Goal: Use online tool/utility: Utilize a website feature to perform a specific function

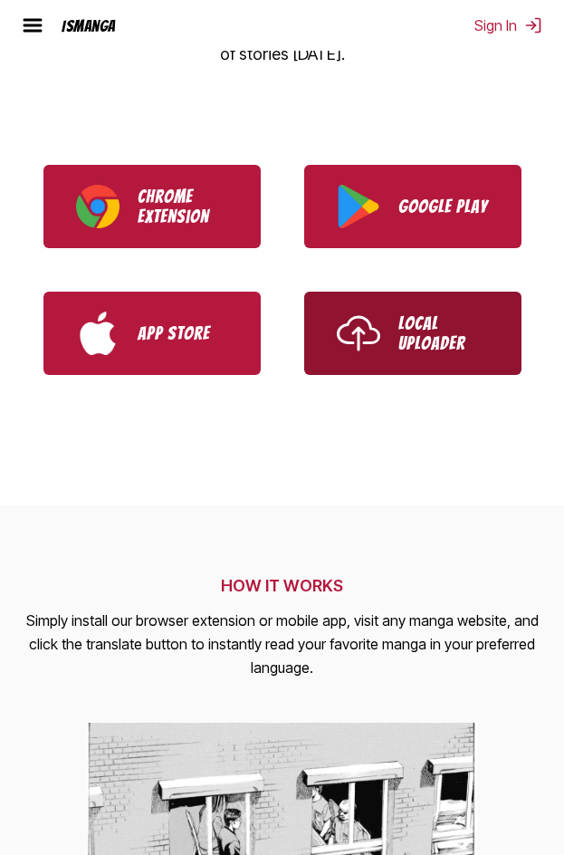
scroll to position [551, 0]
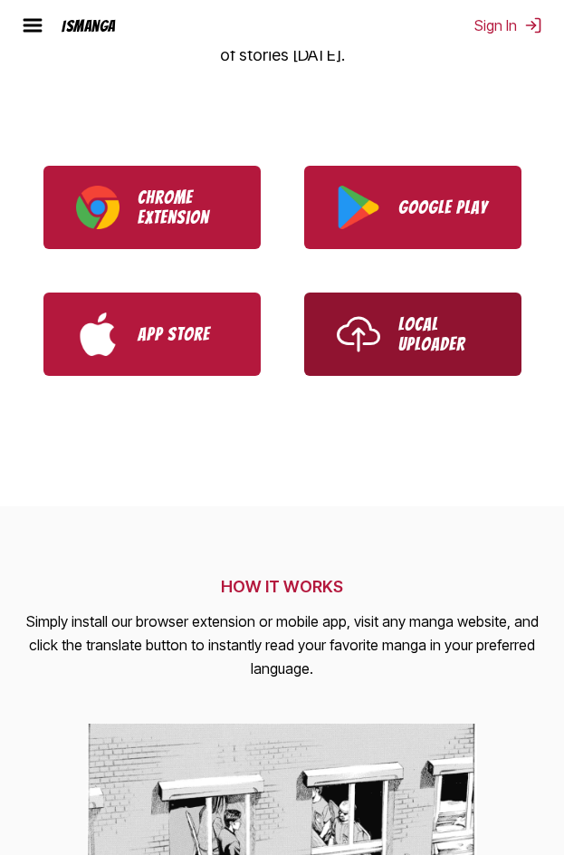
click at [415, 369] on link "Local Uploader" at bounding box center [412, 333] width 217 height 83
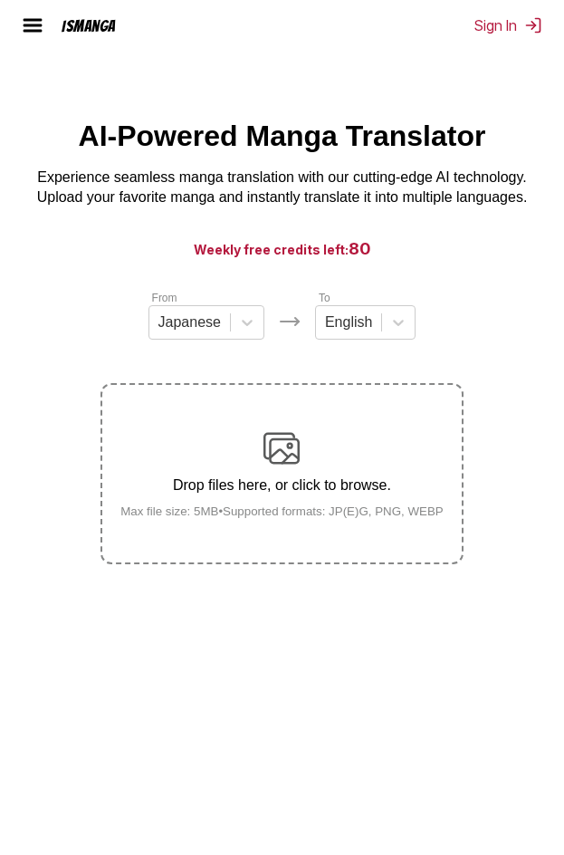
click at [471, 260] on h3 "Weekly free credits left: 80" at bounding box center [281, 248] width 477 height 23
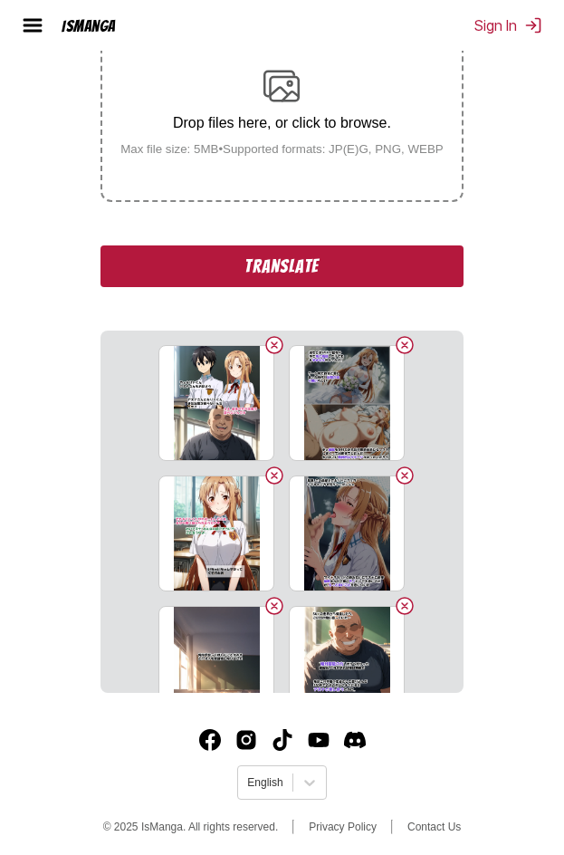
scroll to position [371, 0]
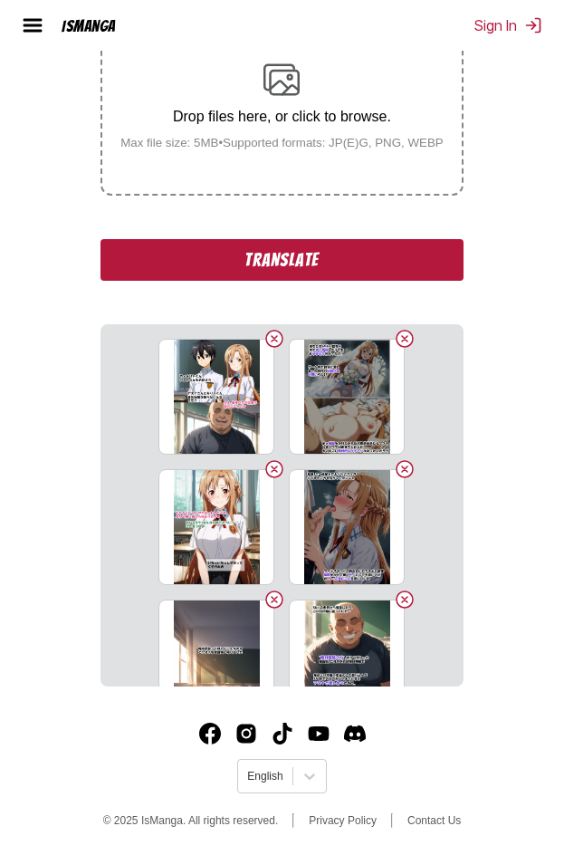
click at [380, 250] on button "Translate" at bounding box center [282, 260] width 362 height 42
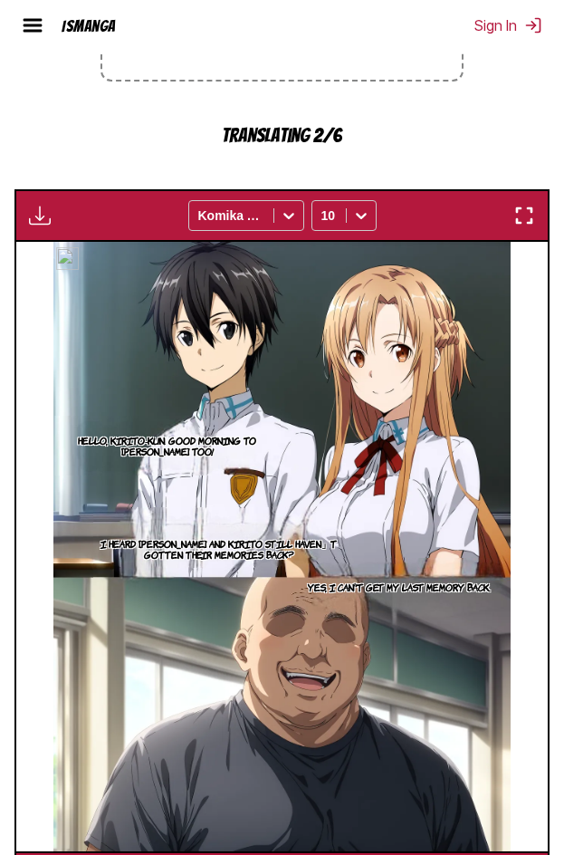
scroll to position [482, 0]
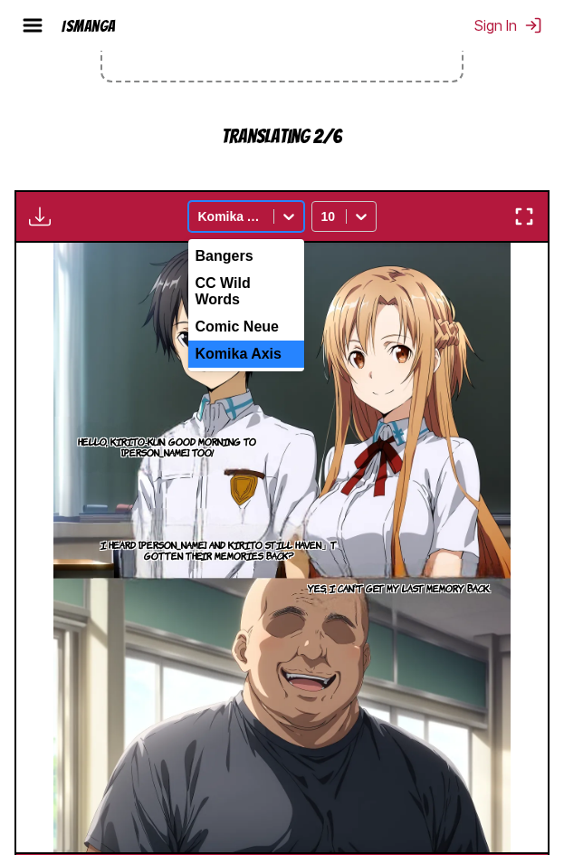
click at [287, 214] on icon at bounding box center [289, 216] width 18 height 18
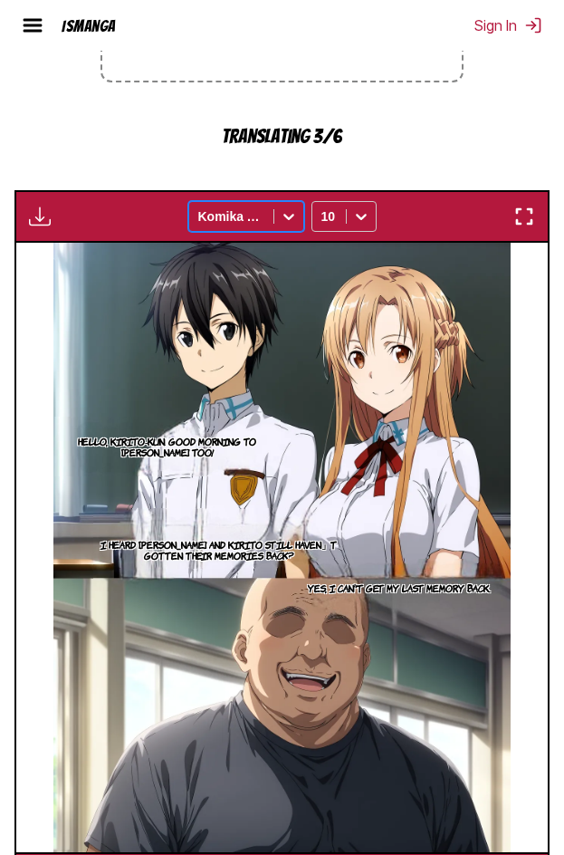
click at [287, 214] on icon at bounding box center [289, 216] width 18 height 18
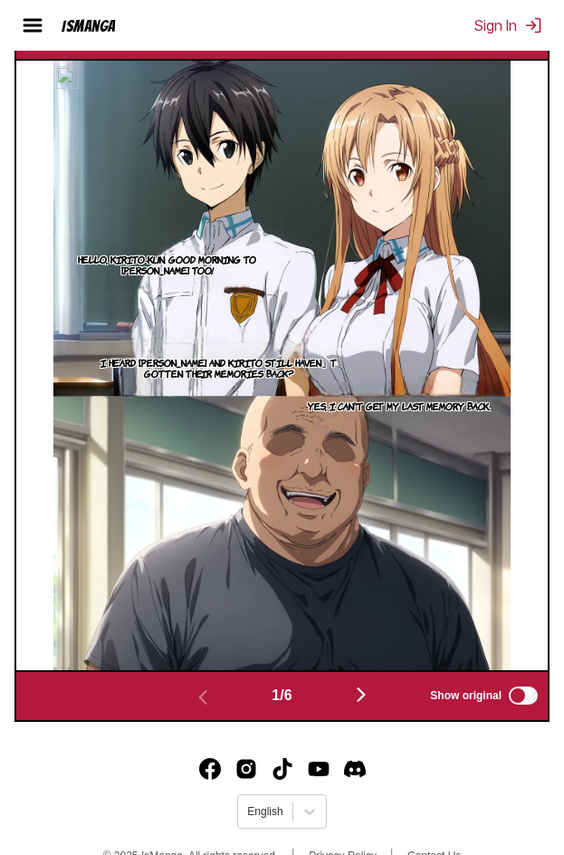
scroll to position [692, 0]
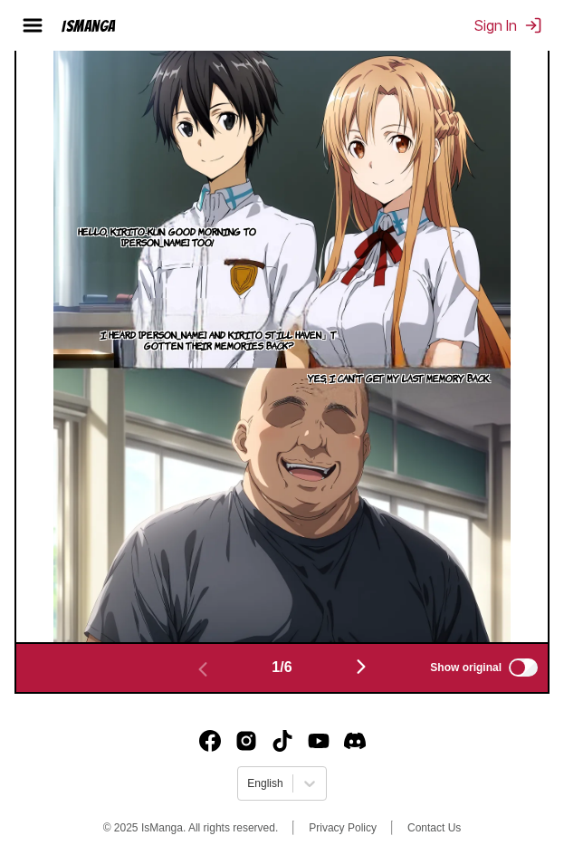
click at [372, 662] on img "button" at bounding box center [361, 667] width 22 height 22
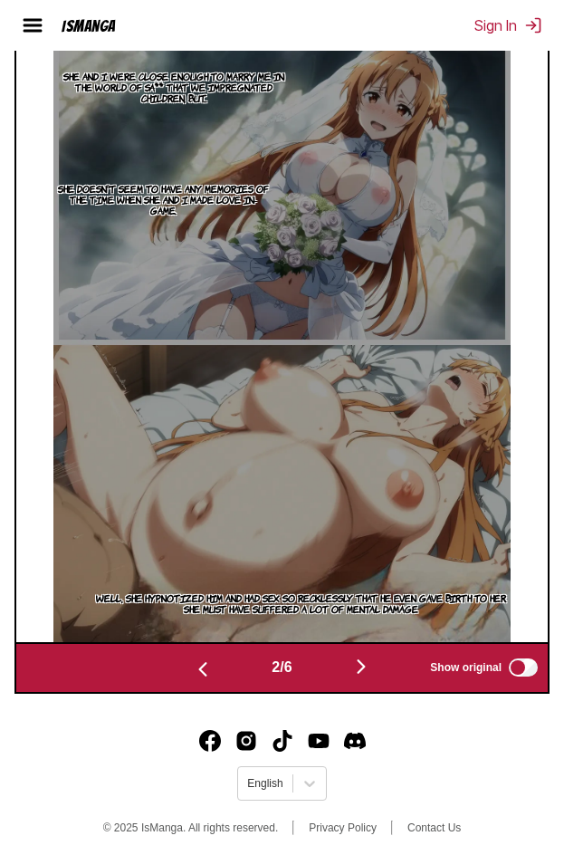
click at [372, 662] on img "button" at bounding box center [361, 667] width 22 height 22
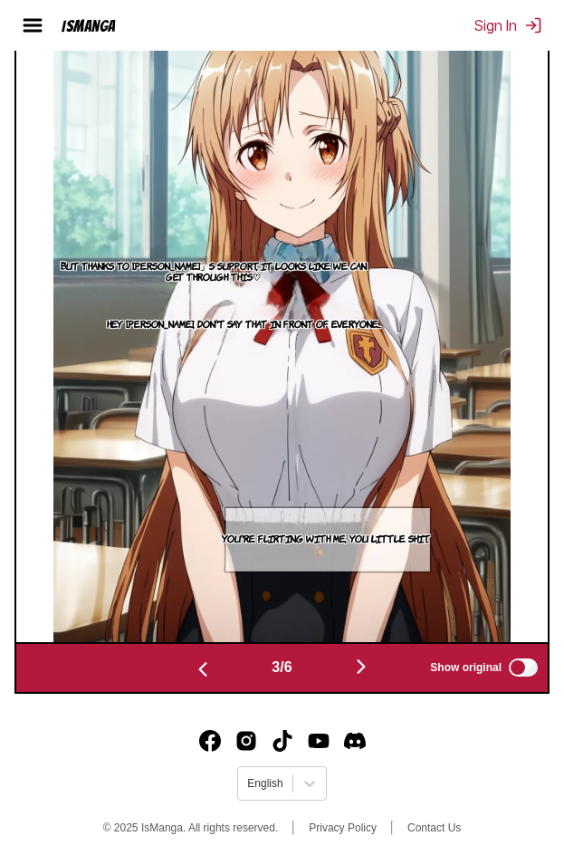
click at [372, 662] on img "button" at bounding box center [361, 667] width 22 height 22
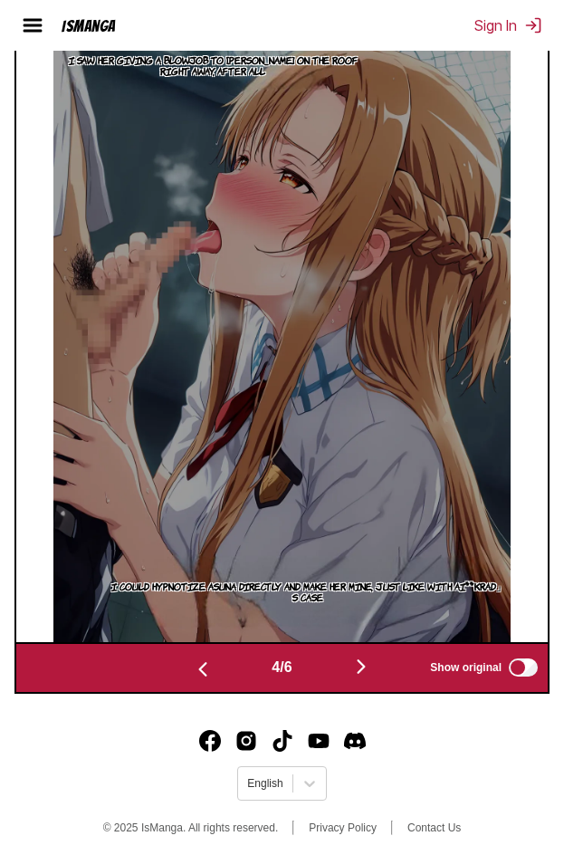
click at [372, 662] on img "button" at bounding box center [361, 667] width 22 height 22
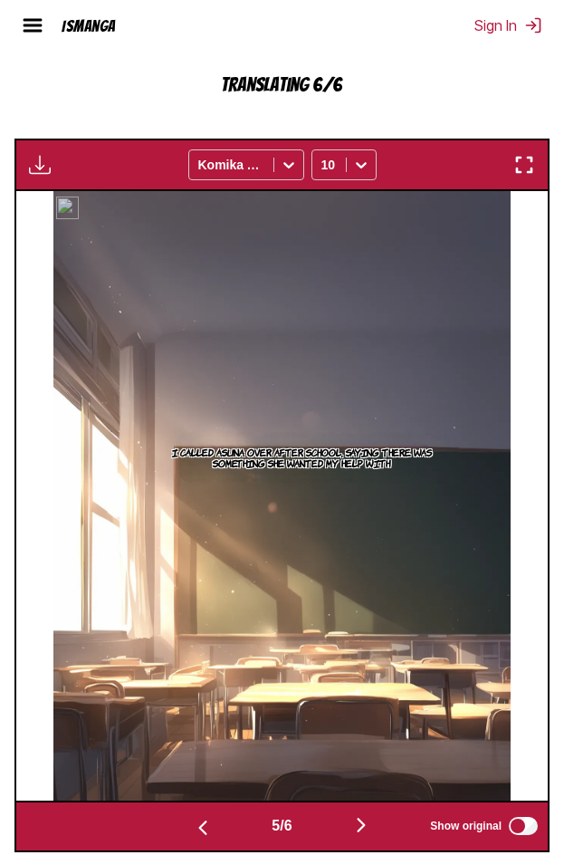
scroll to position [660, 0]
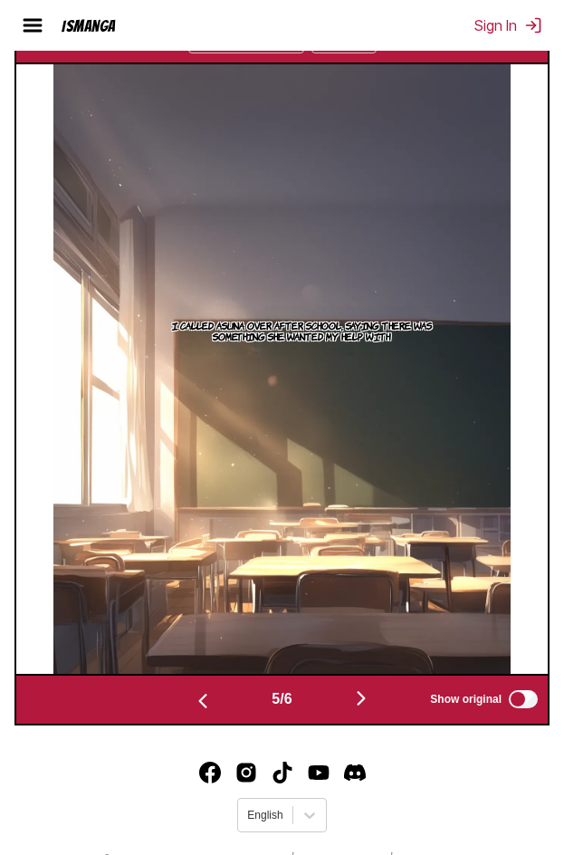
click at [364, 706] on img "button" at bounding box center [361, 698] width 22 height 22
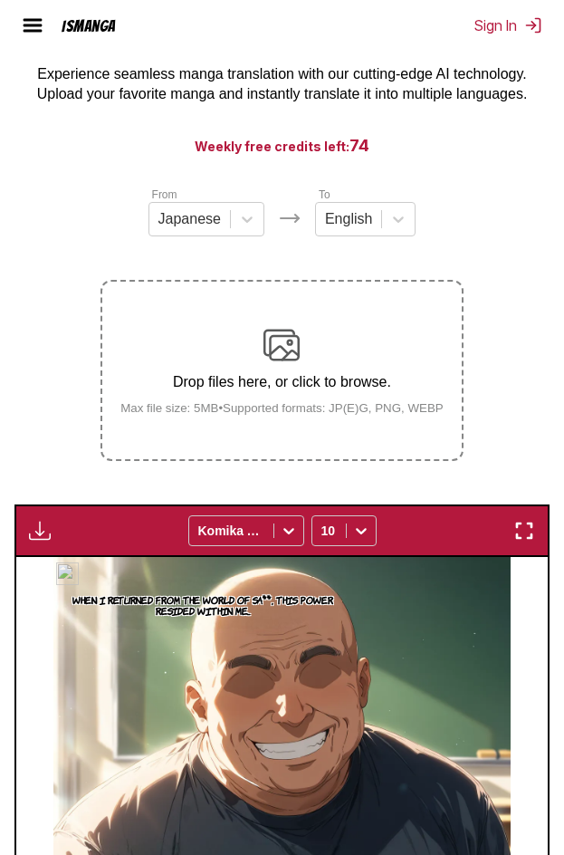
scroll to position [0, 0]
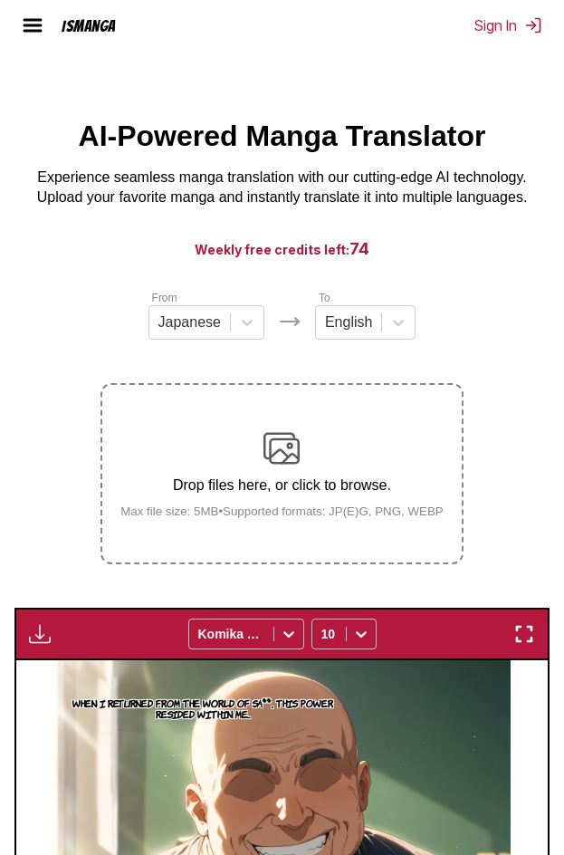
click at [44, 637] on img "button" at bounding box center [40, 634] width 22 height 22
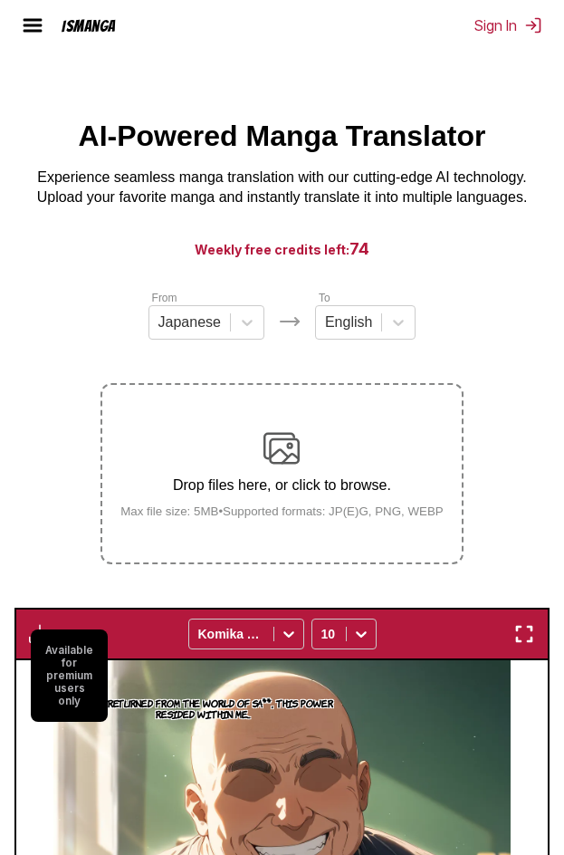
click at [60, 590] on section "From Japanese To English Drop files here, or click to browse. Max file size: 5M…" at bounding box center [281, 805] width 535 height 1032
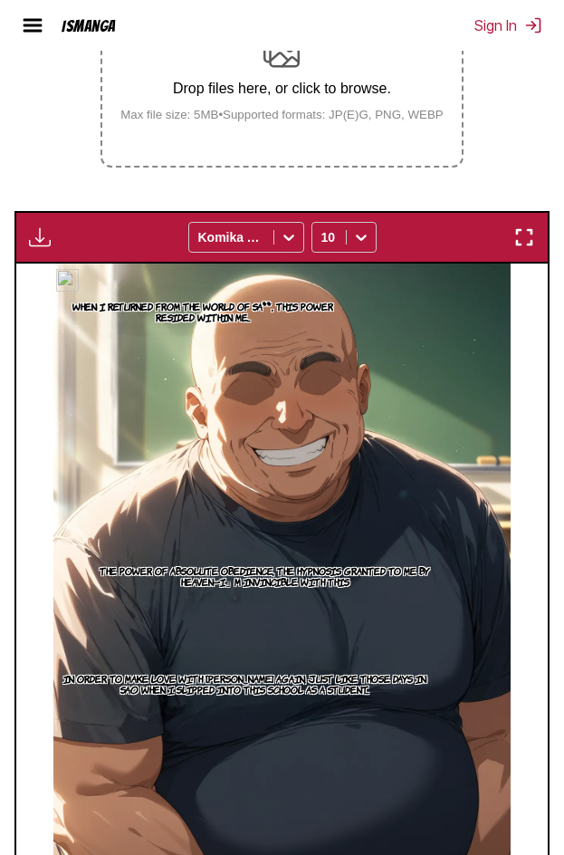
scroll to position [398, 0]
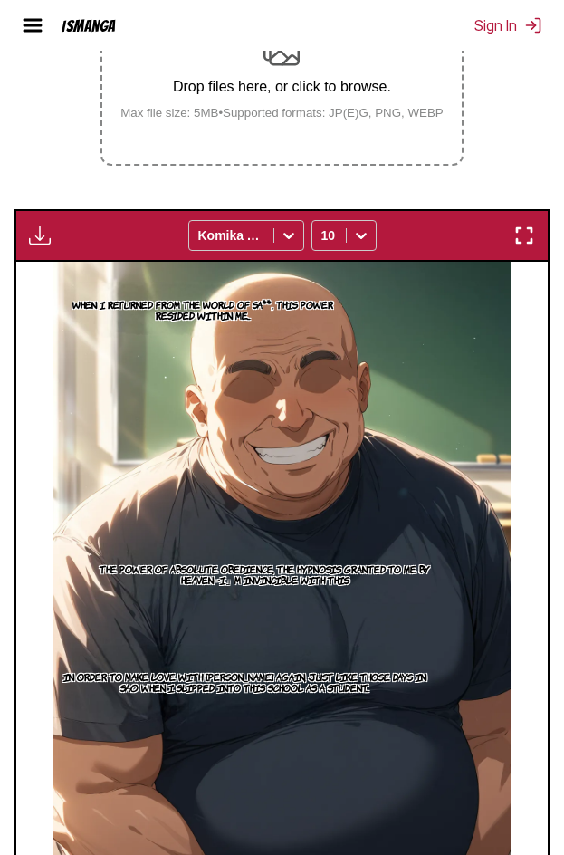
click at [517, 243] on img "button" at bounding box center [524, 236] width 22 height 22
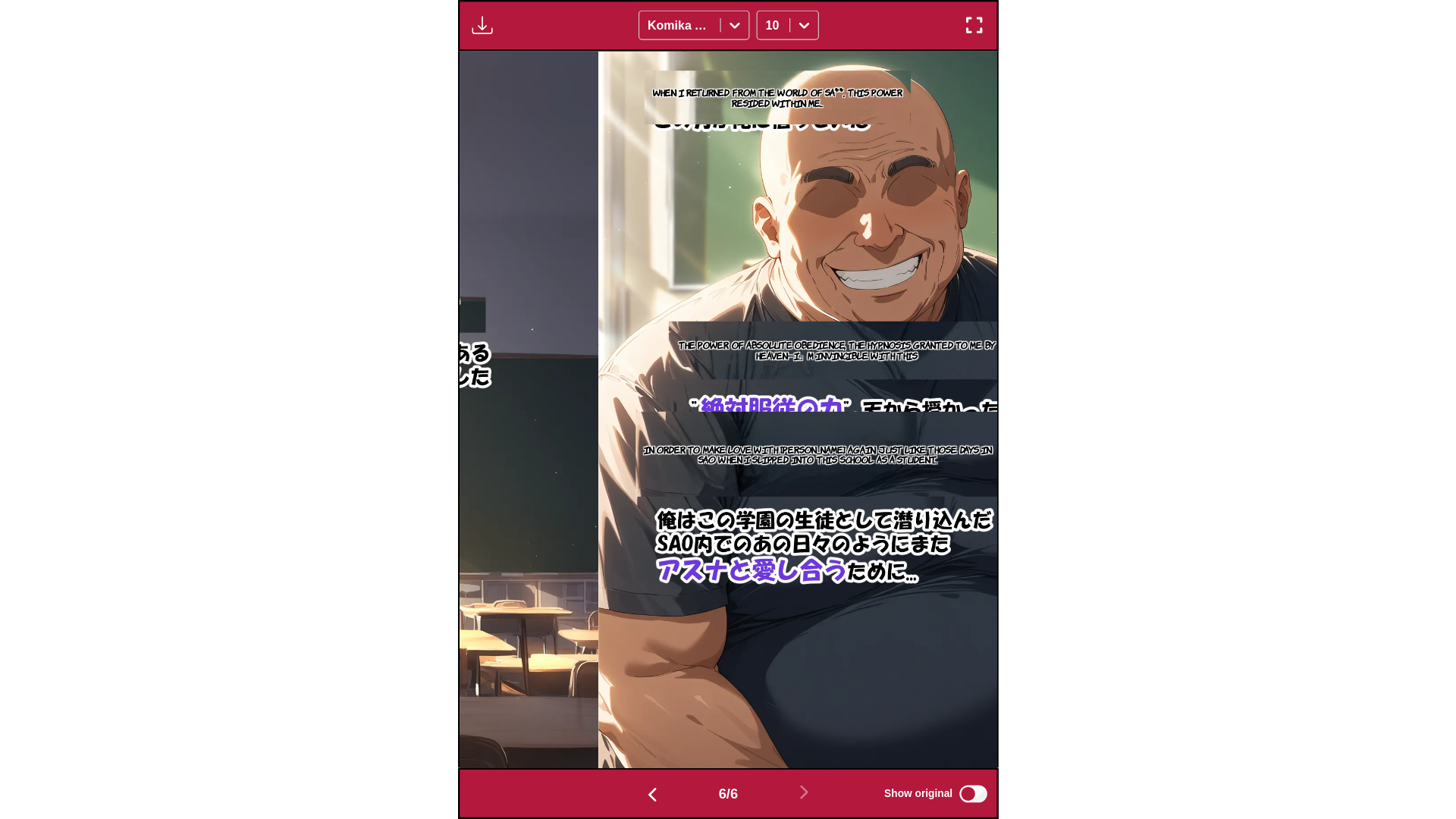
scroll to position [0, 7263]
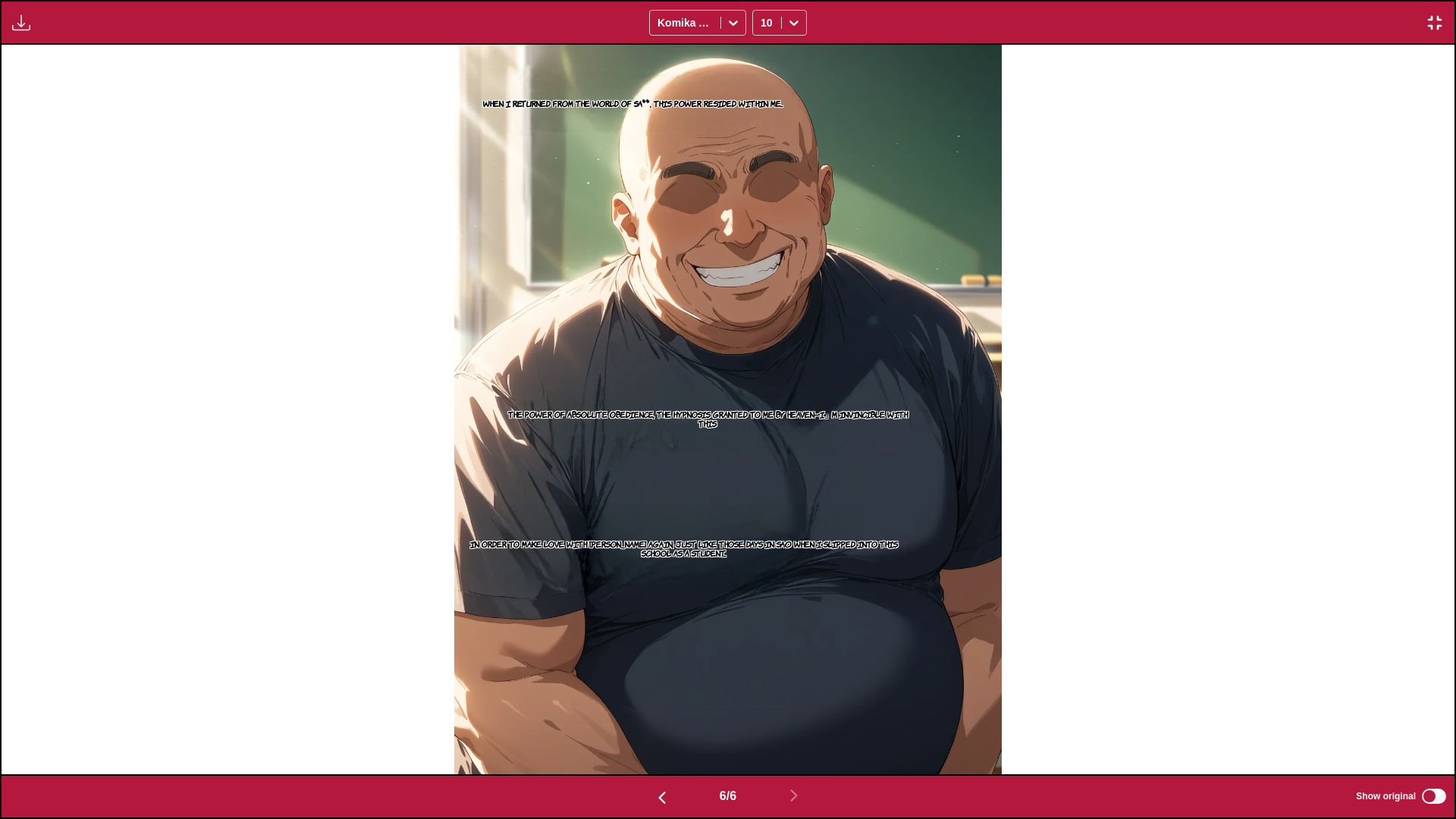
click at [471, 20] on img "button" at bounding box center [1434, 23] width 18 height 18
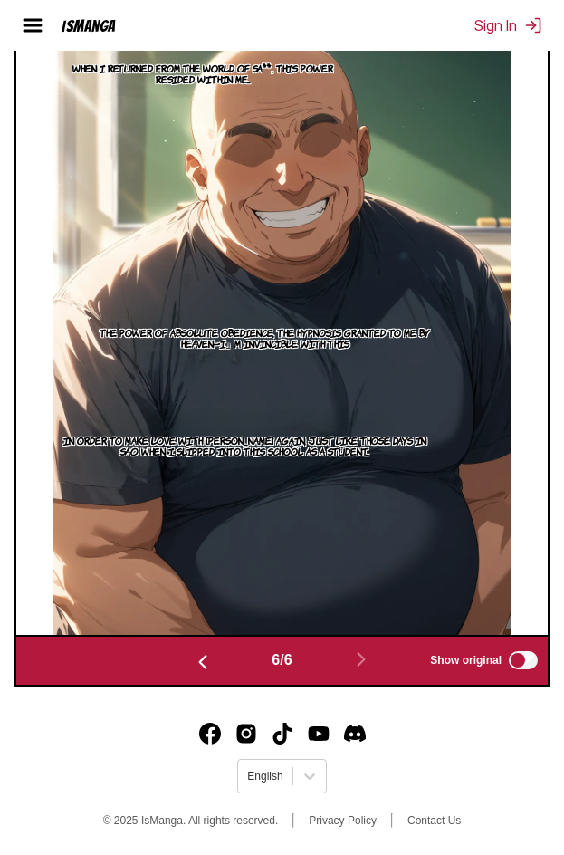
scroll to position [0, 0]
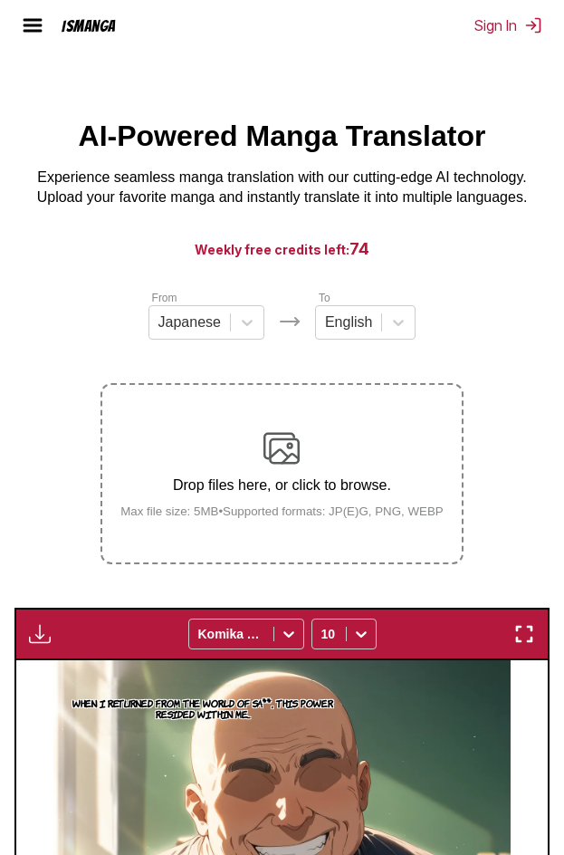
click at [44, 631] on img "button" at bounding box center [40, 634] width 22 height 22
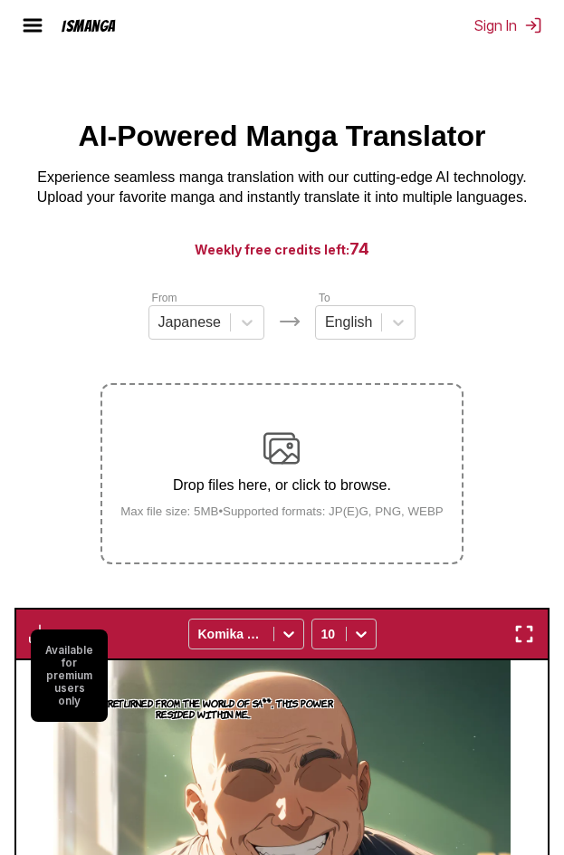
click at [29, 32] on img at bounding box center [33, 25] width 22 height 22
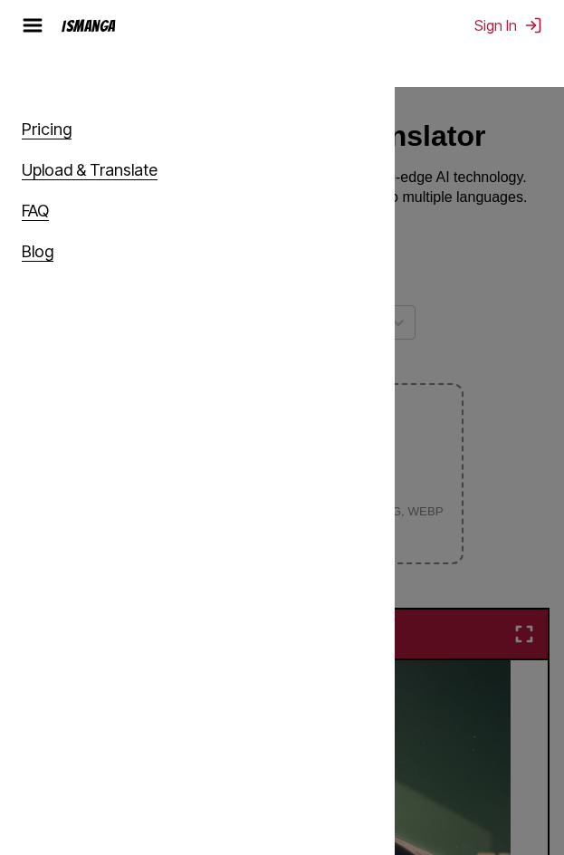
click at [36, 125] on link "Pricing" at bounding box center [47, 130] width 50 height 20
